Goal: Task Accomplishment & Management: Use online tool/utility

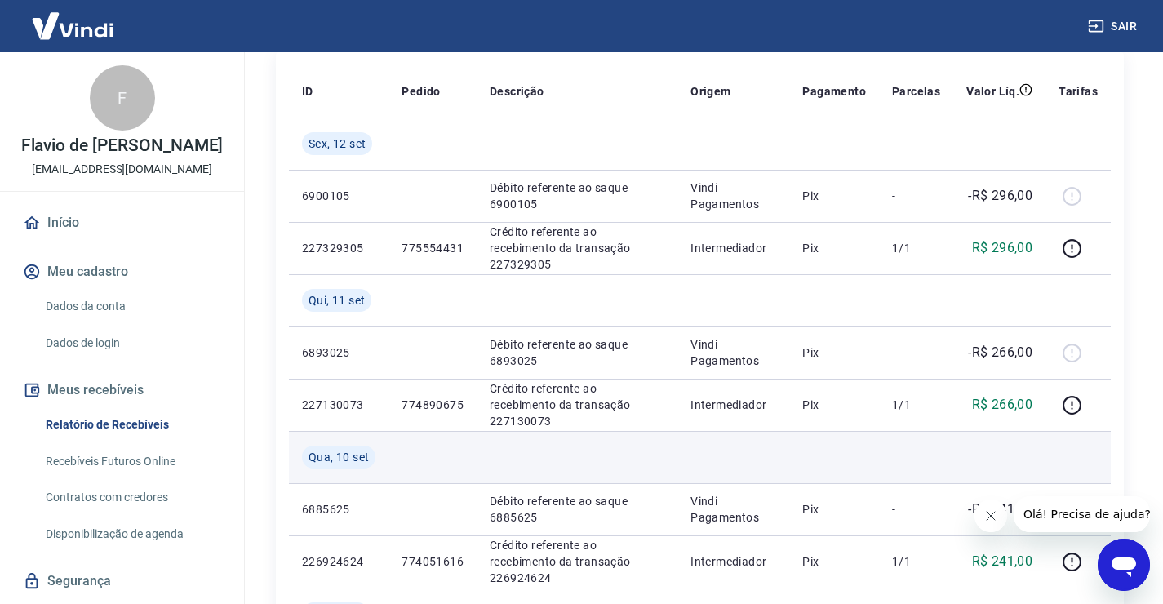
scroll to position [100, 0]
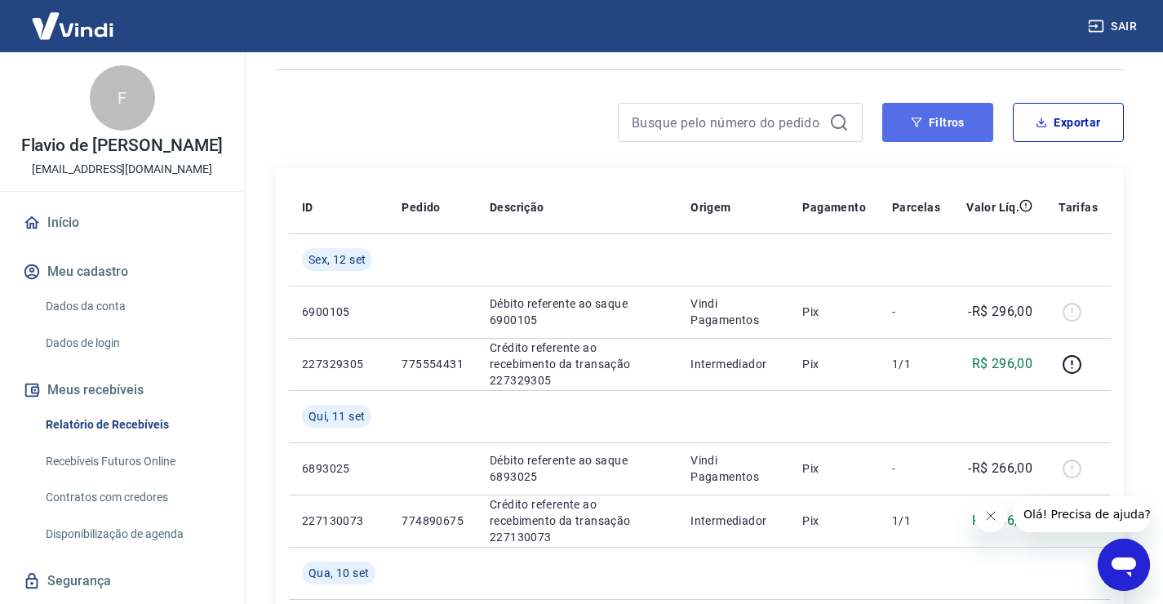
click at [938, 124] on button "Filtros" at bounding box center [937, 122] width 111 height 39
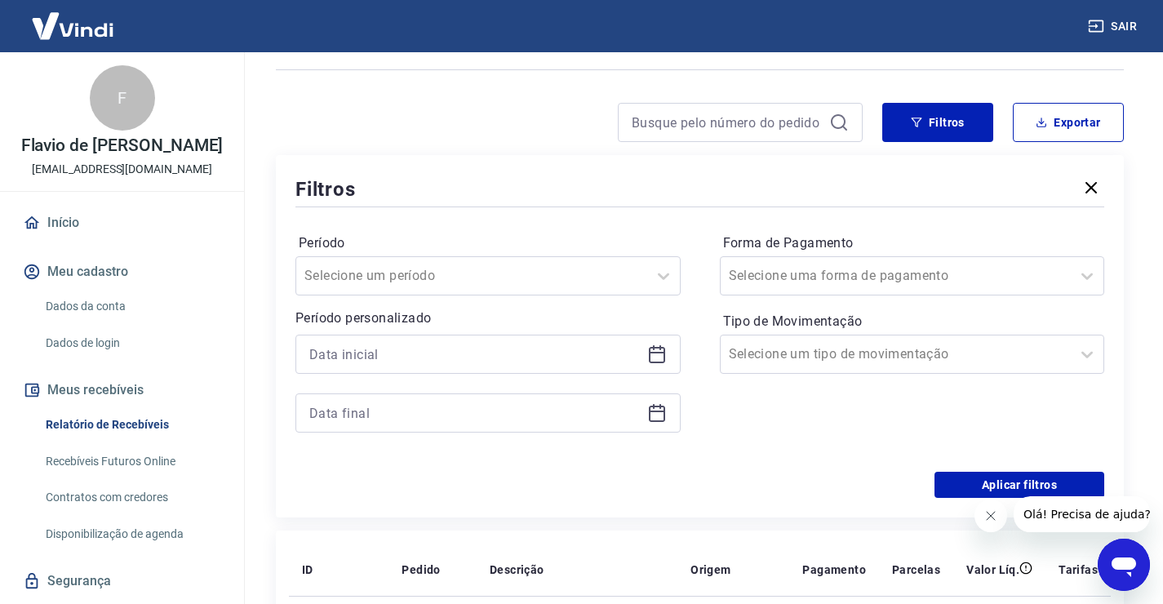
click at [660, 351] on icon at bounding box center [657, 354] width 20 height 20
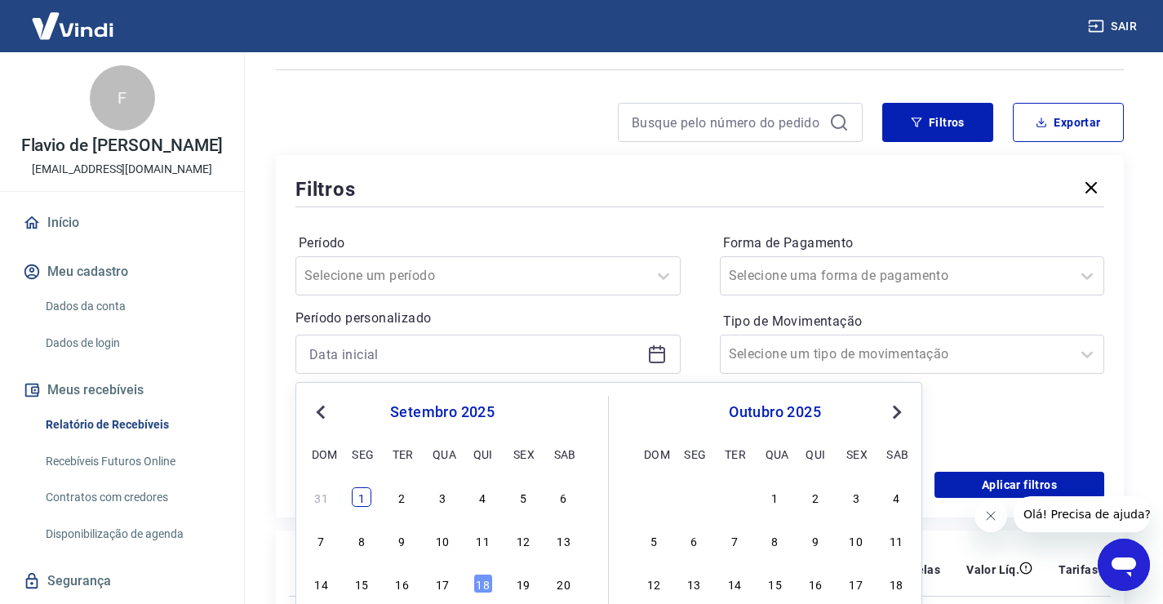
click at [359, 500] on div "1" at bounding box center [362, 497] width 20 height 20
type input "01/09/2025"
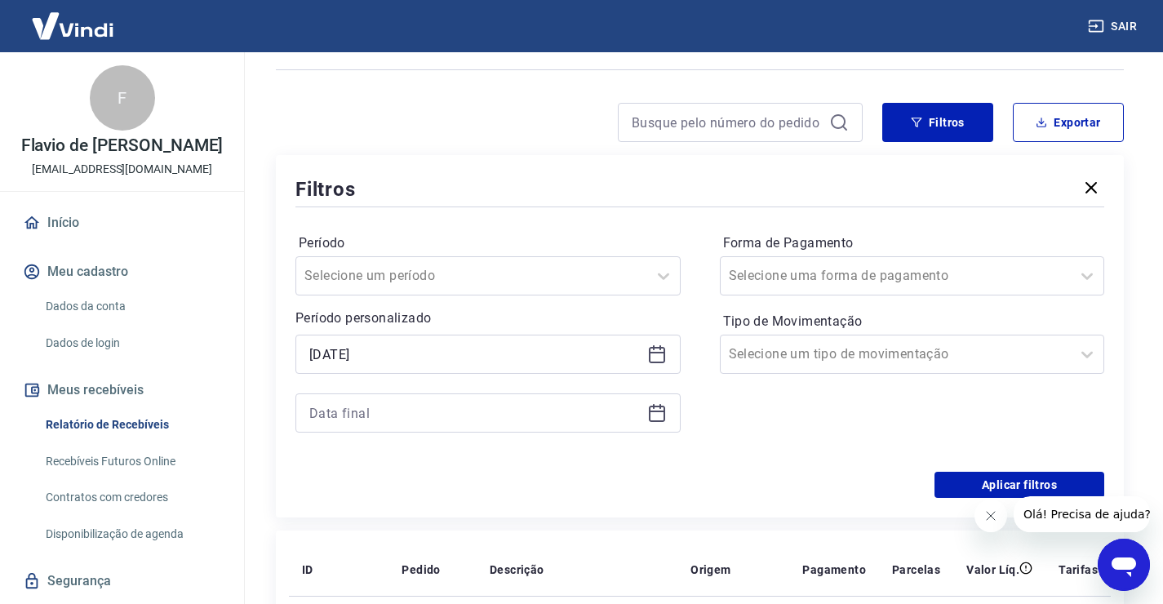
click at [652, 422] on icon at bounding box center [657, 413] width 20 height 20
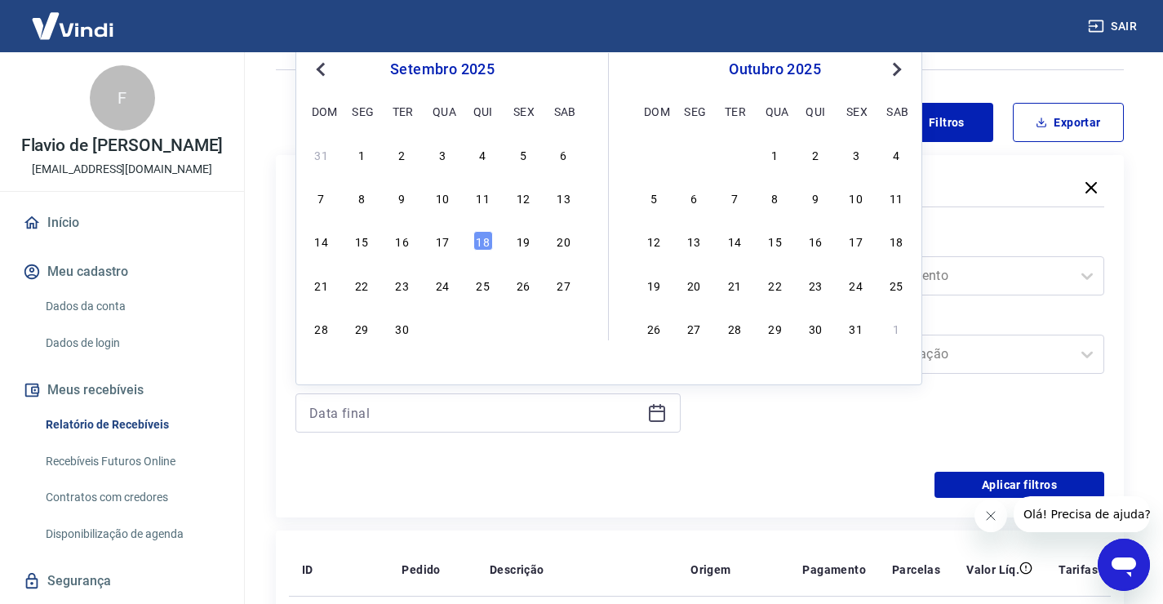
click at [481, 238] on div "18" at bounding box center [483, 241] width 20 height 20
type input "18/09/2025"
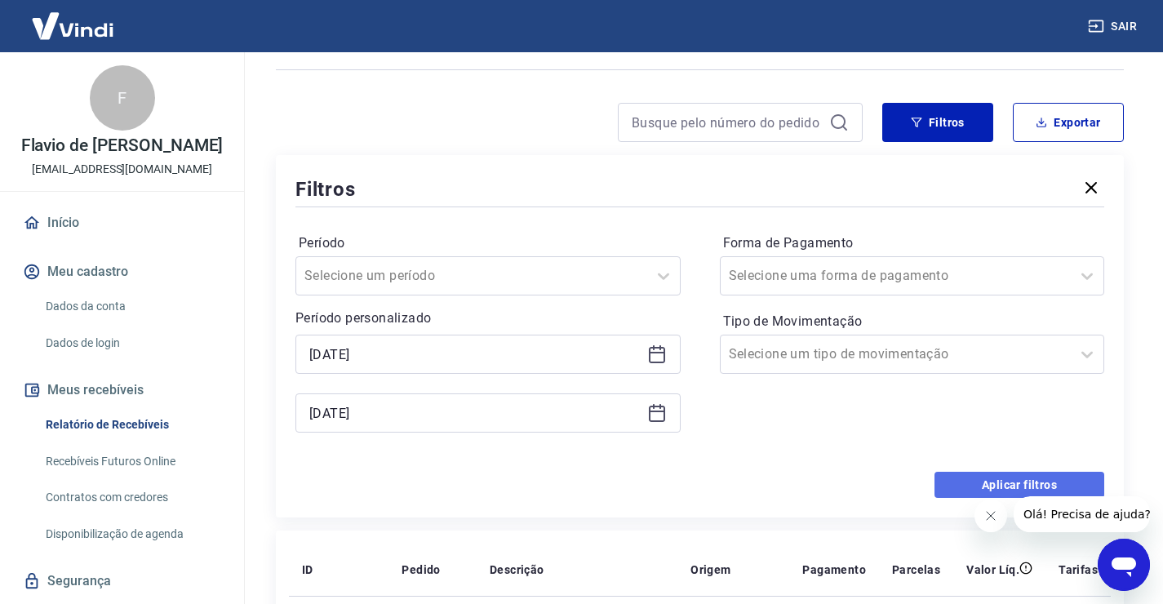
click at [989, 479] on button "Aplicar filtros" at bounding box center [1019, 485] width 170 height 26
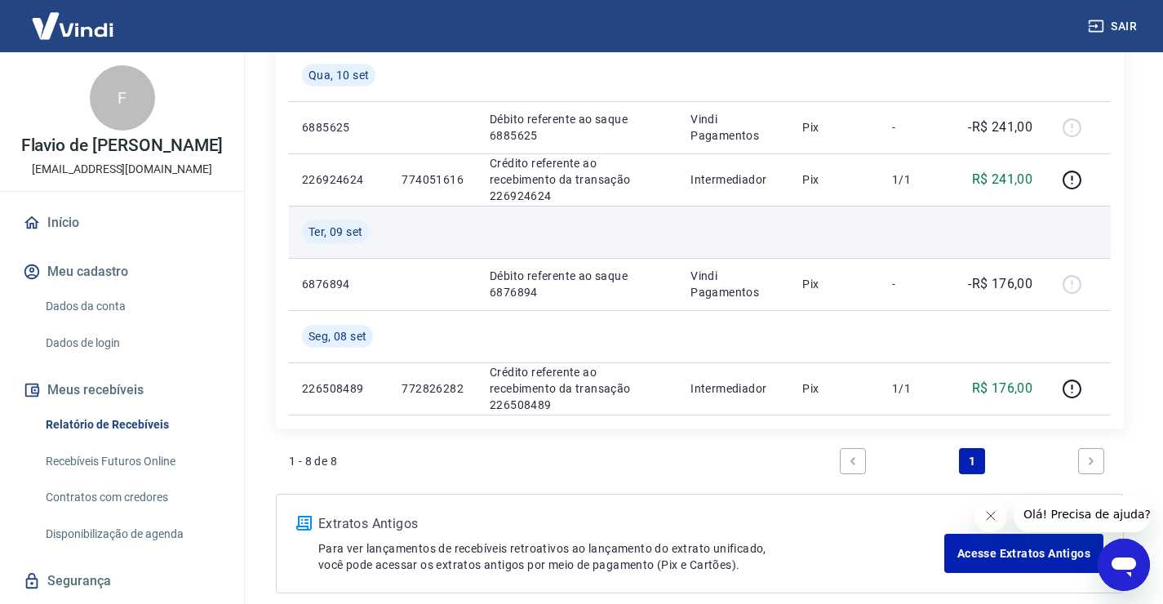
scroll to position [673, 0]
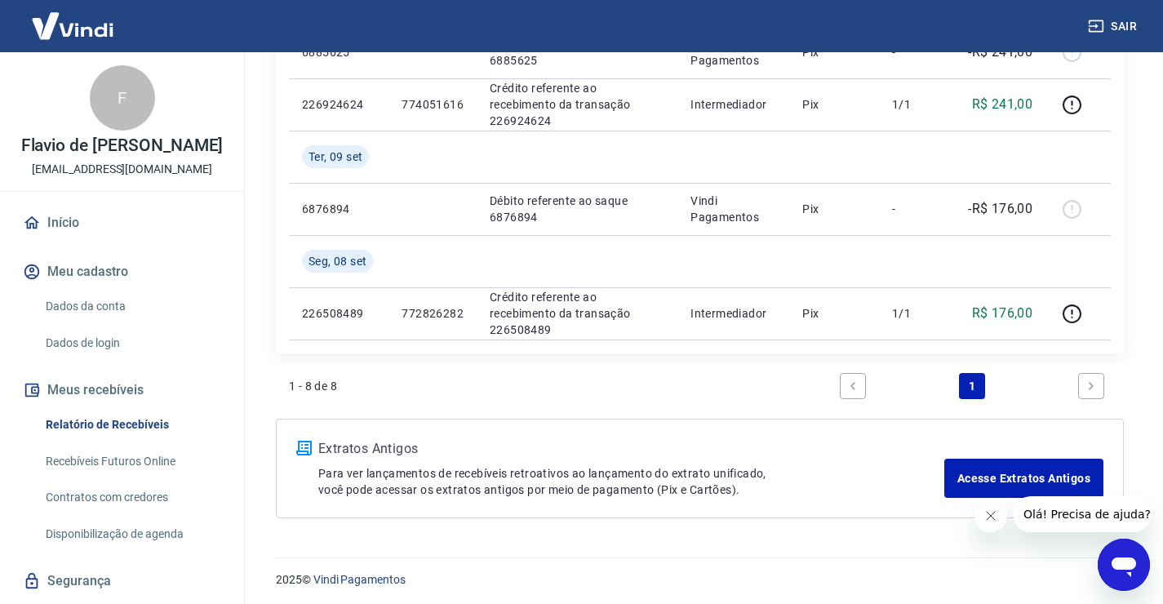
click at [1086, 385] on icon "Next page" at bounding box center [1090, 385] width 11 height 11
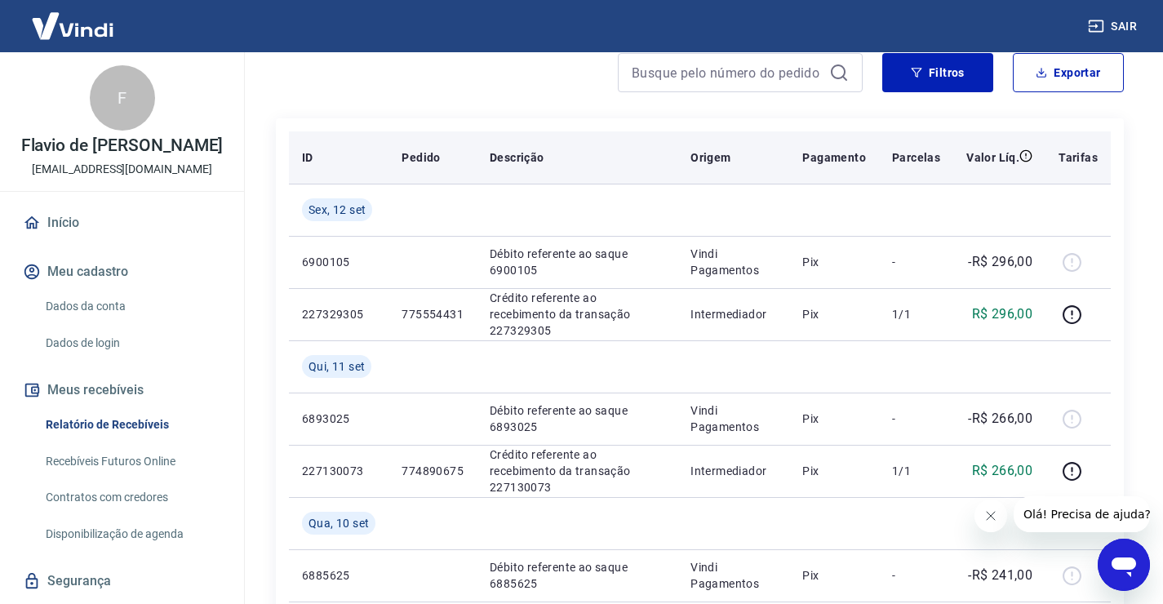
scroll to position [147, 0]
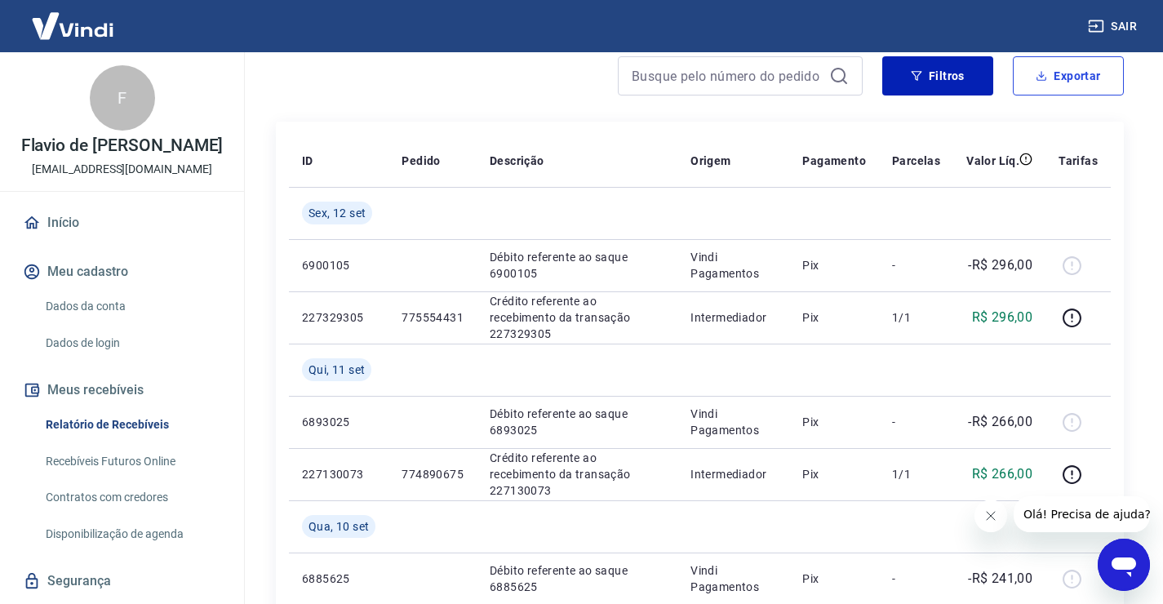
click at [1074, 73] on button "Exportar" at bounding box center [1067, 75] width 111 height 39
type input "01/09/2025"
type input "18/09/2025"
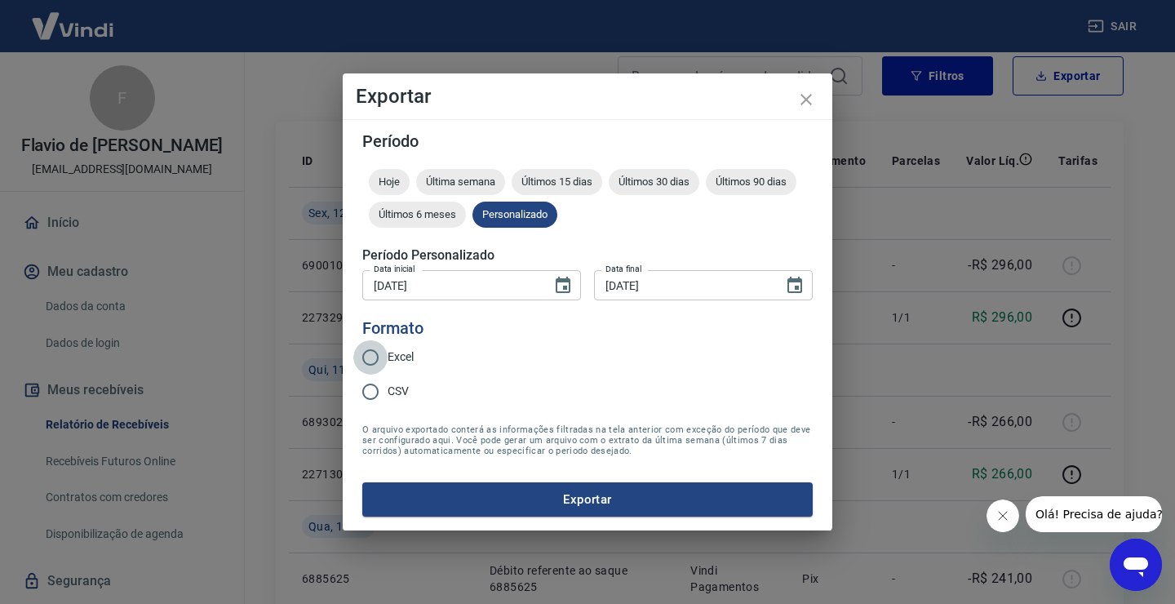
click at [366, 355] on input "Excel" at bounding box center [370, 357] width 34 height 34
radio input "true"
click at [370, 393] on input "CSV" at bounding box center [370, 391] width 34 height 34
radio input "true"
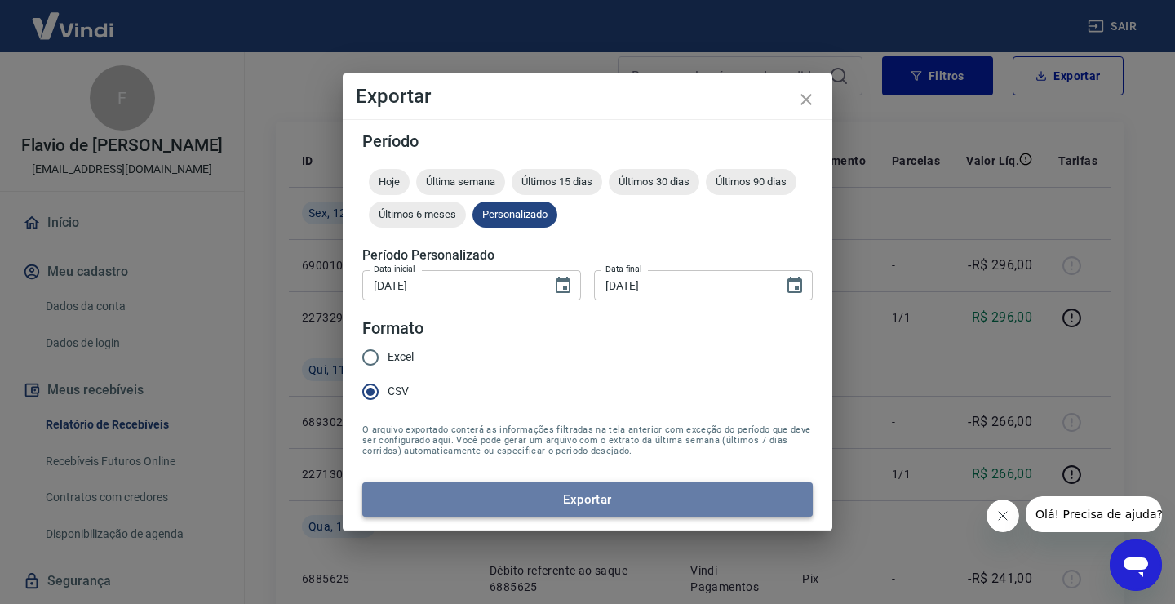
click at [490, 498] on button "Exportar" at bounding box center [587, 499] width 450 height 34
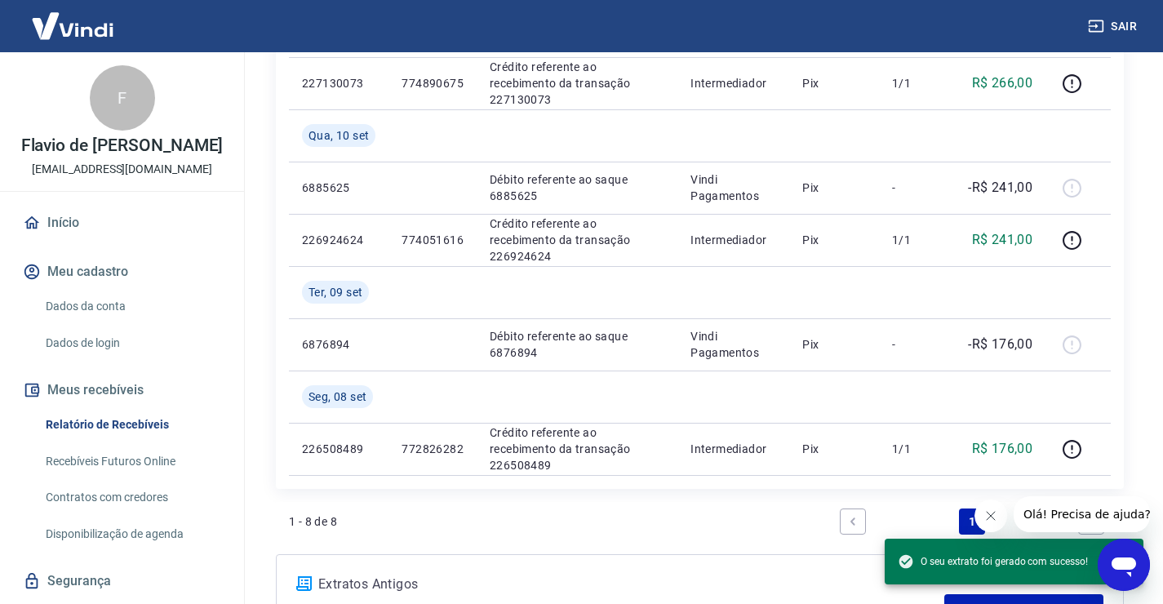
scroll to position [470, 0]
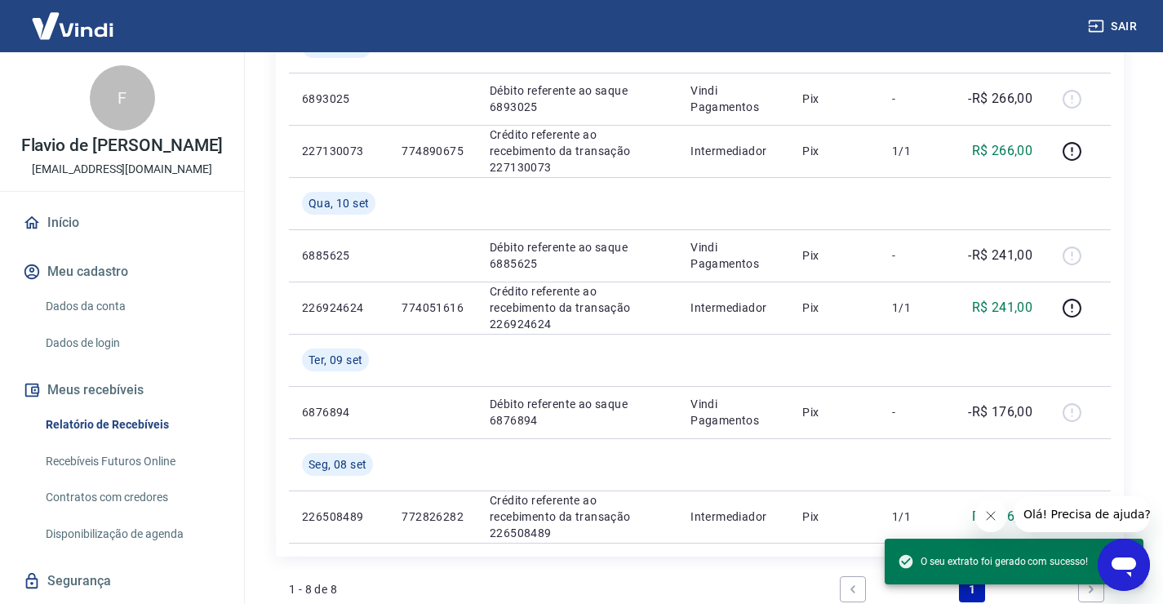
click at [988, 515] on icon "Fechar mensagem da empresa" at bounding box center [990, 515] width 13 height 13
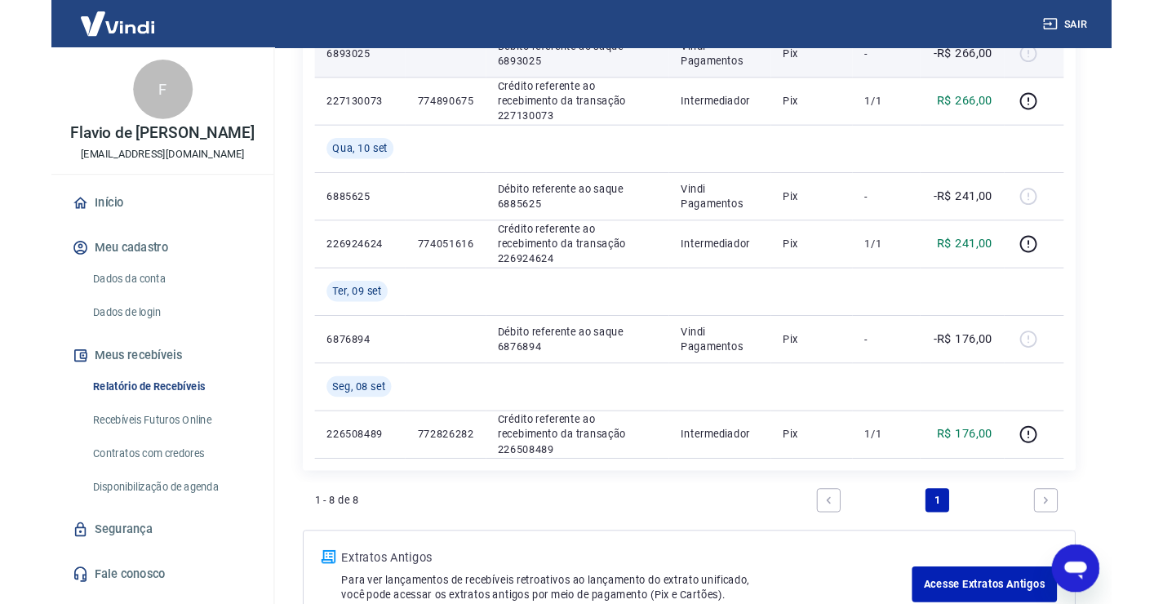
scroll to position [618, 0]
